Goal: Information Seeking & Learning: Find specific page/section

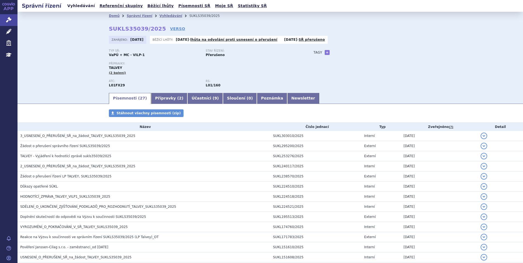
click at [75, 7] on link "Vyhledávání" at bounding box center [81, 5] width 31 height 7
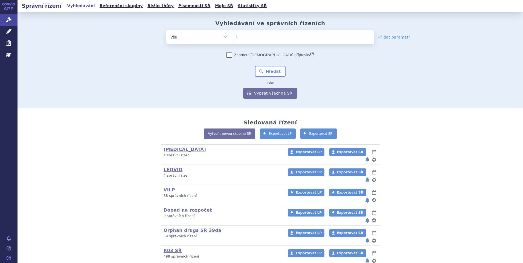
type input "la"
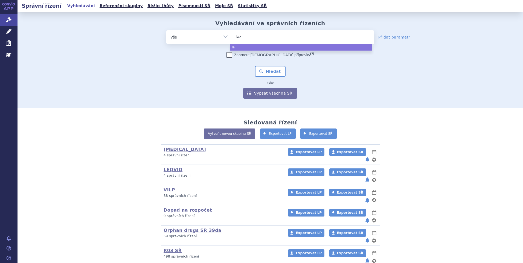
type input "lazc"
type input "lazclu"
type input "lazcluze"
select select "lazcluze"
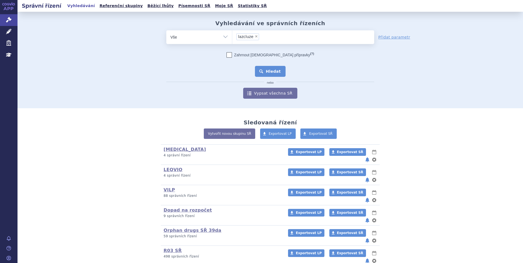
click at [265, 68] on button "Hledat" at bounding box center [270, 71] width 31 height 11
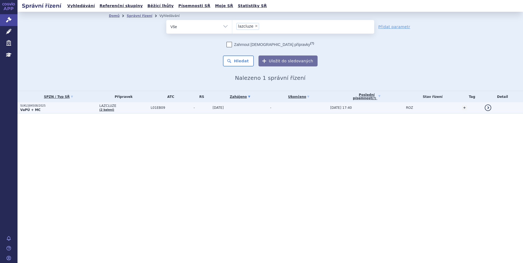
click at [83, 108] on p "VaPÚ + MC" at bounding box center [58, 110] width 76 height 4
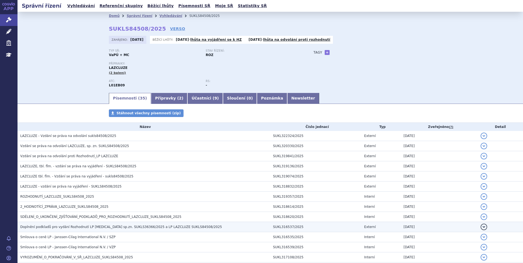
click at [121, 227] on span "Doplnění podkladů pro vydání Rozhodnutí LP [MEDICAL_DATA] sp.zn. SUKLS36366/202…" at bounding box center [120, 227] width 201 height 4
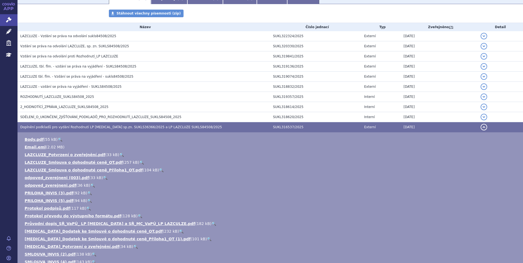
scroll to position [109, 0]
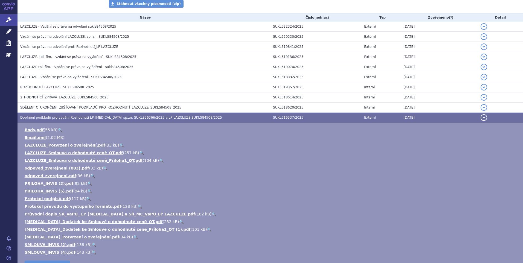
click at [139, 152] on link "🔍" at bounding box center [141, 153] width 5 height 4
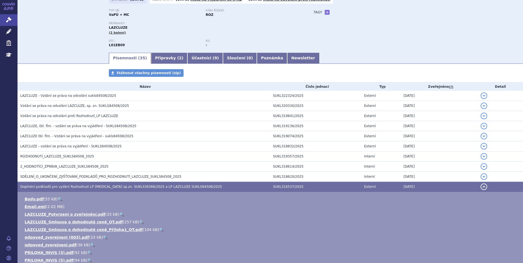
scroll to position [0, 0]
